Goal: Navigation & Orientation: Find specific page/section

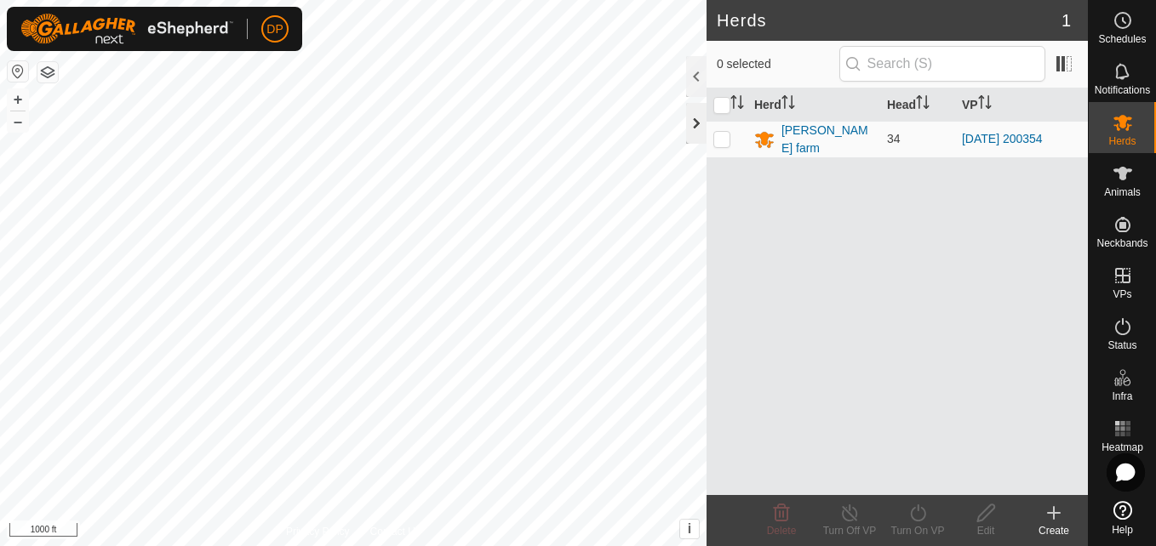
click at [692, 116] on div at bounding box center [696, 123] width 20 height 41
